Goal: Find specific page/section: Find specific page/section

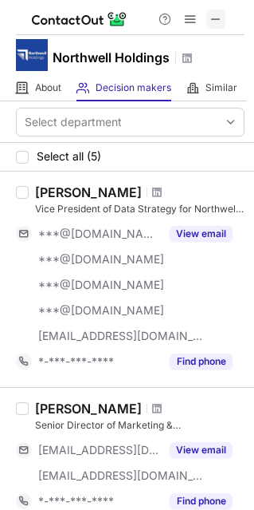
click at [213, 13] on span at bounding box center [216, 19] width 13 height 13
